Goal: Task Accomplishment & Management: Use online tool/utility

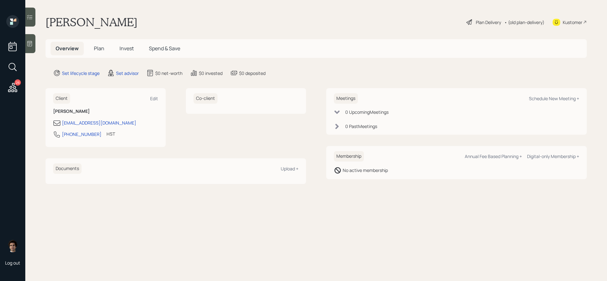
click at [574, 24] on div "Kustomer" at bounding box center [573, 22] width 20 height 7
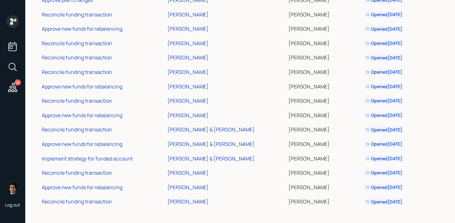
scroll to position [248, 0]
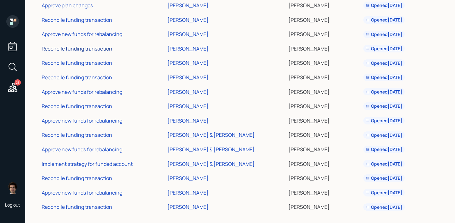
click at [87, 50] on div "Reconcile funding transaction" at bounding box center [77, 48] width 70 height 7
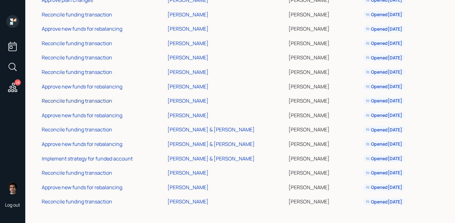
click at [89, 98] on div "Reconcile funding transaction" at bounding box center [77, 100] width 70 height 7
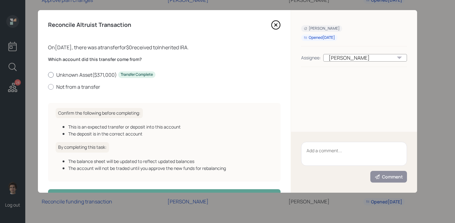
click at [84, 74] on label "Unknown Asset ( $371,000 ) Transfer Complete" at bounding box center [164, 74] width 233 height 7
click at [48, 75] on input "Unknown Asset ( $371,000 ) Transfer Complete" at bounding box center [48, 75] width 0 height 0
radio input "true"
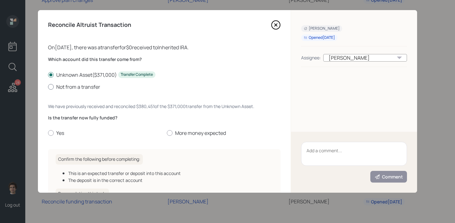
click at [81, 83] on label "Not from a transfer" at bounding box center [164, 86] width 233 height 7
click at [48, 87] on input "Not from a transfer" at bounding box center [48, 87] width 0 height 0
radio input "true"
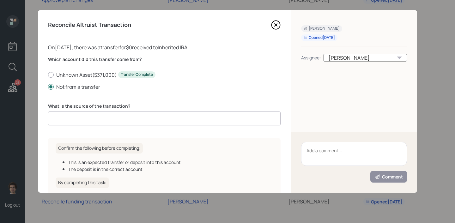
click at [170, 127] on div "Which account did this transfer come from? Unknown Asset ( $371,000 ) Transfer …" at bounding box center [164, 94] width 233 height 77
click at [172, 123] on input at bounding box center [164, 119] width 233 height 14
type input "internal transfer"
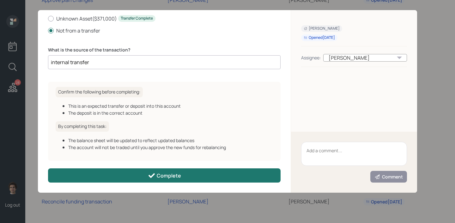
drag, startPoint x: 168, startPoint y: 186, endPoint x: 170, endPoint y: 177, distance: 10.0
click at [168, 186] on div "Reconcile Altruist Transaction On 08/27/2025 , there was a transfer for $0 rece…" at bounding box center [164, 101] width 253 height 183
click at [171, 175] on div "Complete" at bounding box center [164, 176] width 33 height 8
